Goal: Obtain resource: Obtain resource

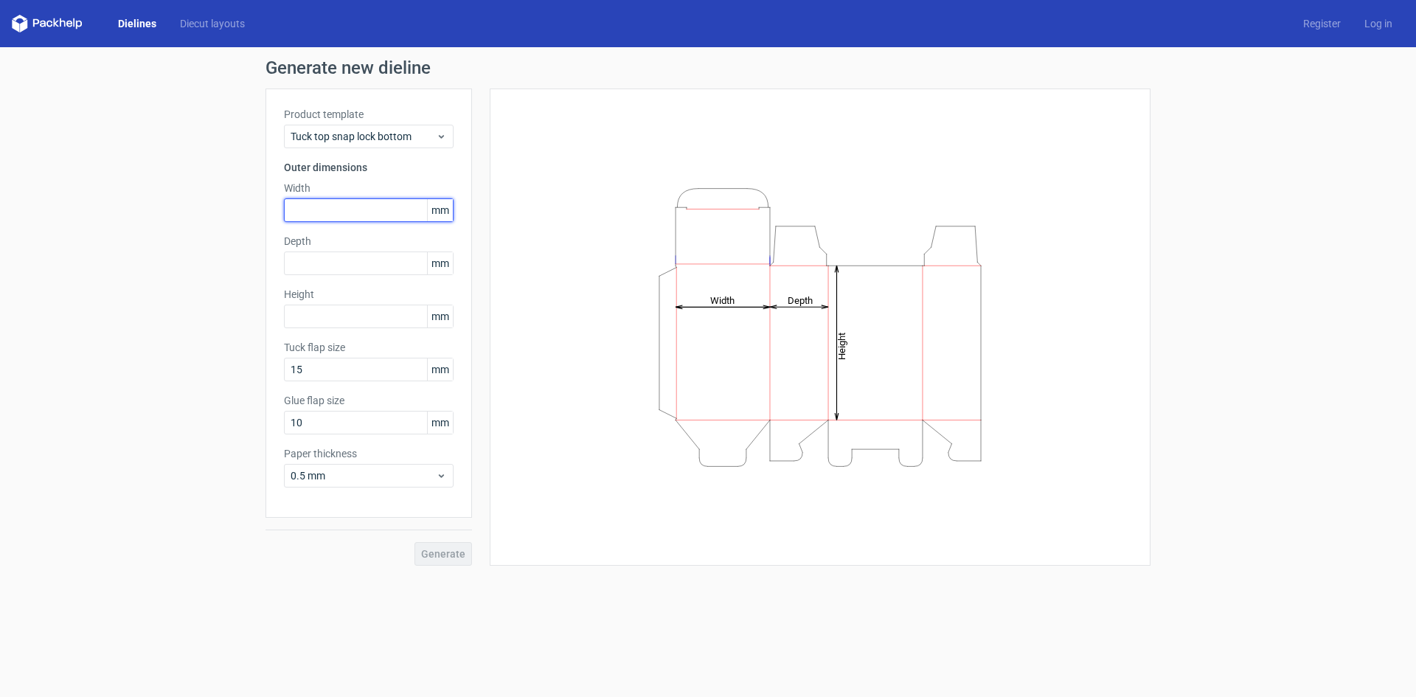
click at [318, 212] on input "text" at bounding box center [369, 210] width 170 height 24
type input "80"
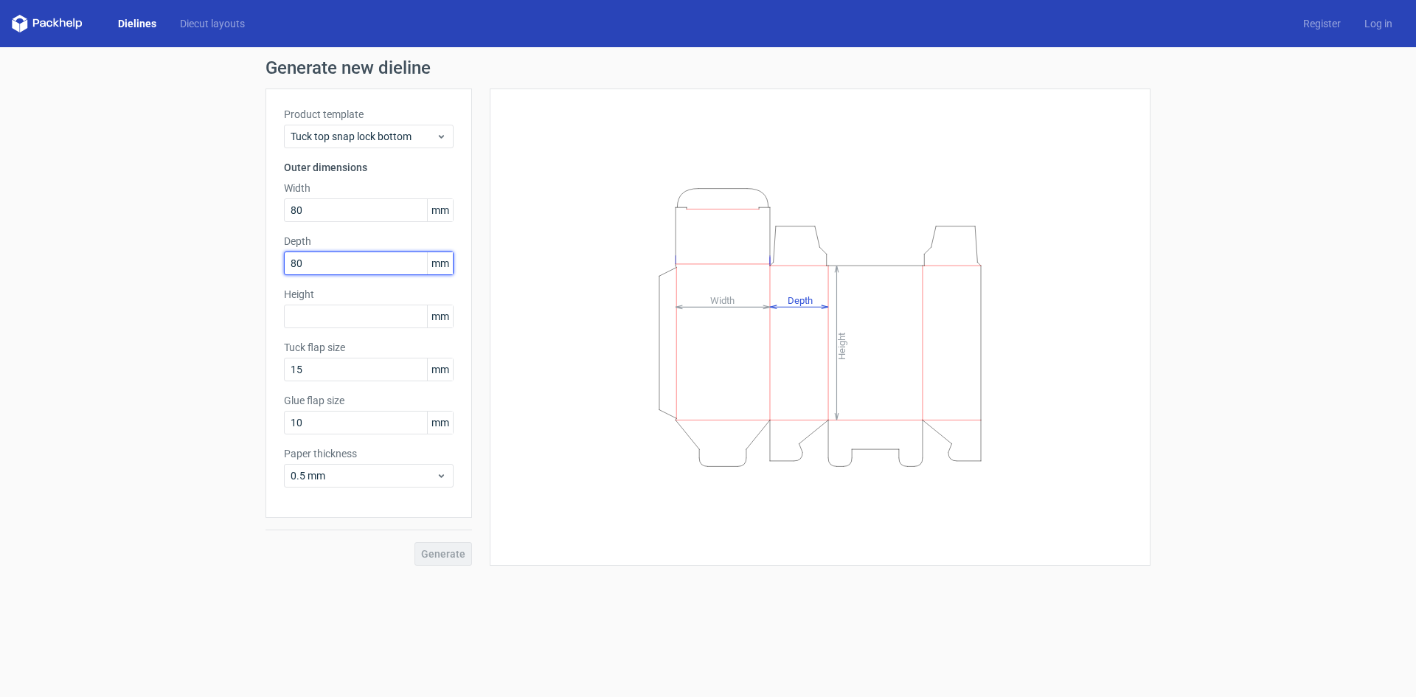
type input "80"
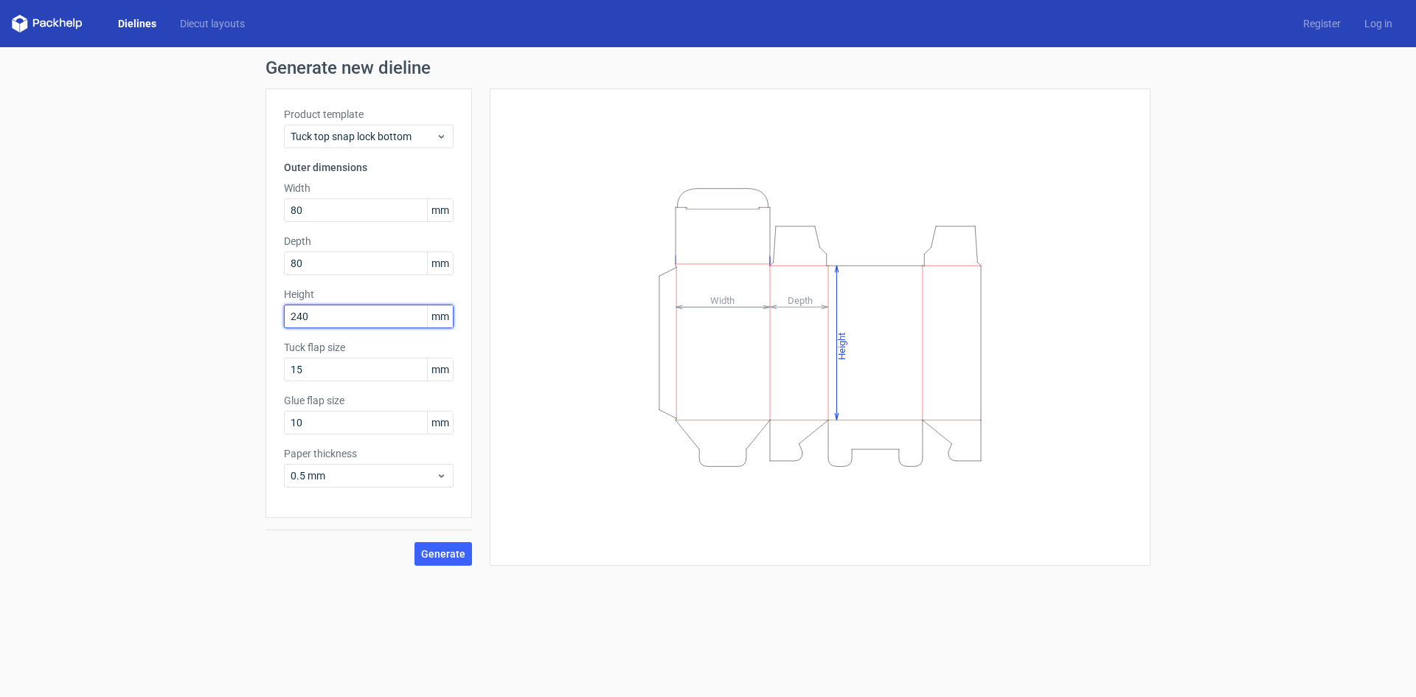
type input "240"
click at [414, 542] on button "Generate" at bounding box center [443, 554] width 58 height 24
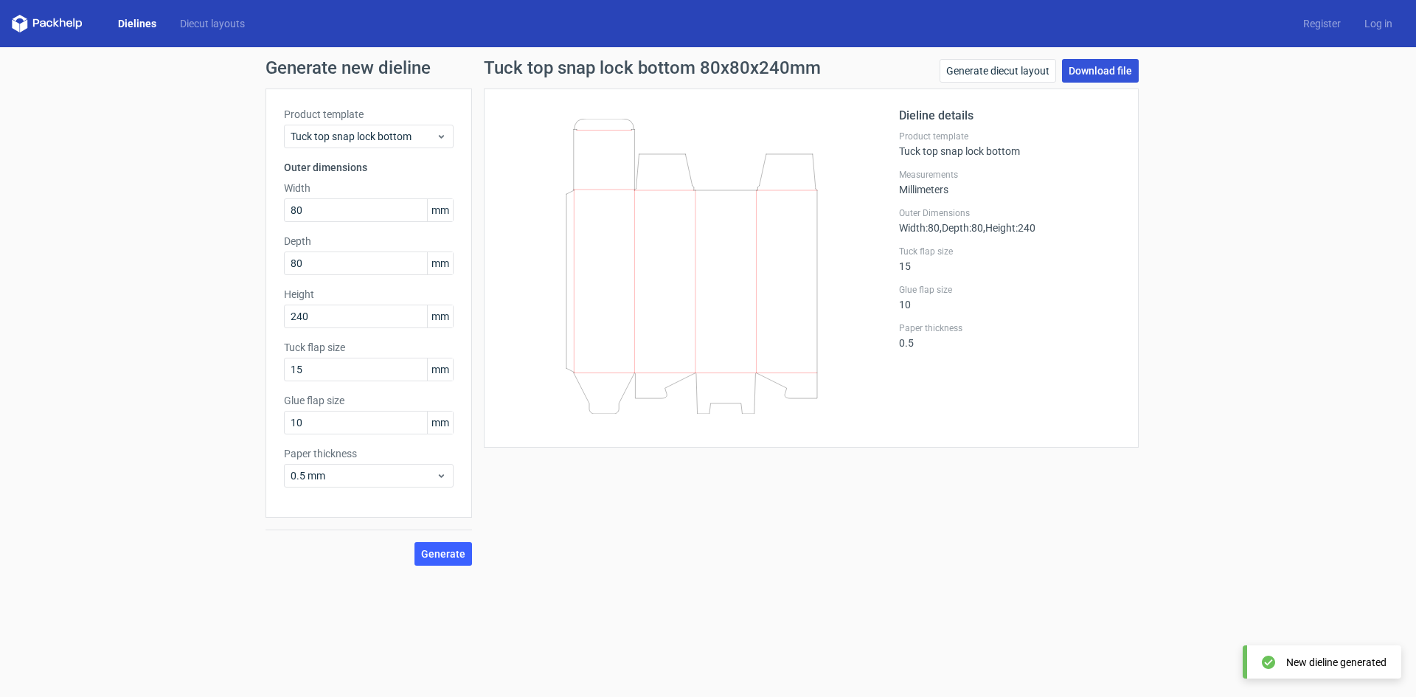
click at [1113, 69] on link "Download file" at bounding box center [1100, 71] width 77 height 24
